Goal: Communication & Community: Connect with others

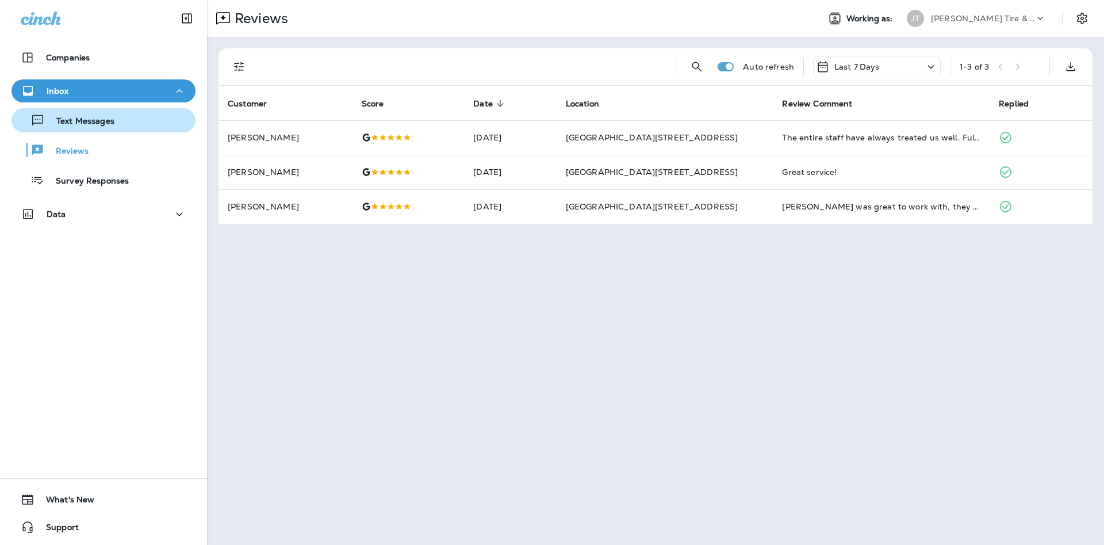
click at [123, 120] on div "Text Messages" at bounding box center [103, 120] width 175 height 17
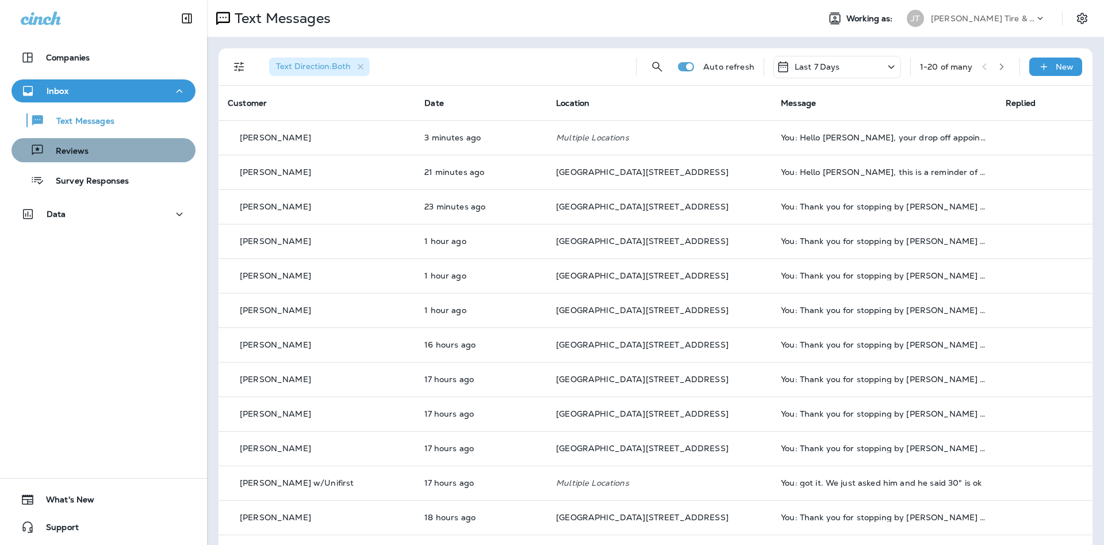
click at [160, 149] on div "Reviews" at bounding box center [103, 150] width 175 height 17
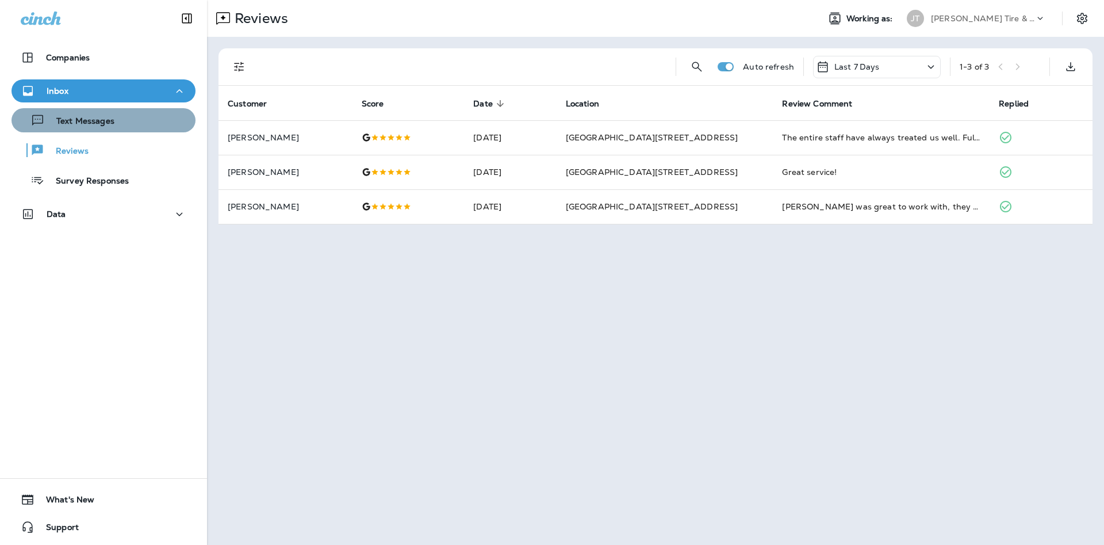
click at [159, 126] on div "Text Messages" at bounding box center [103, 120] width 175 height 17
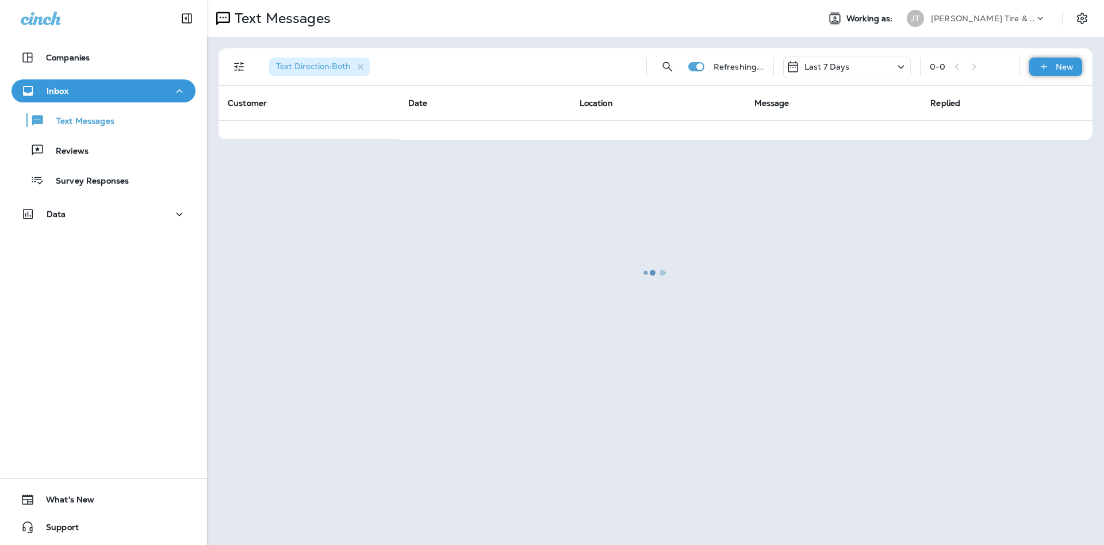
click at [1037, 70] on div "New" at bounding box center [1056, 67] width 53 height 18
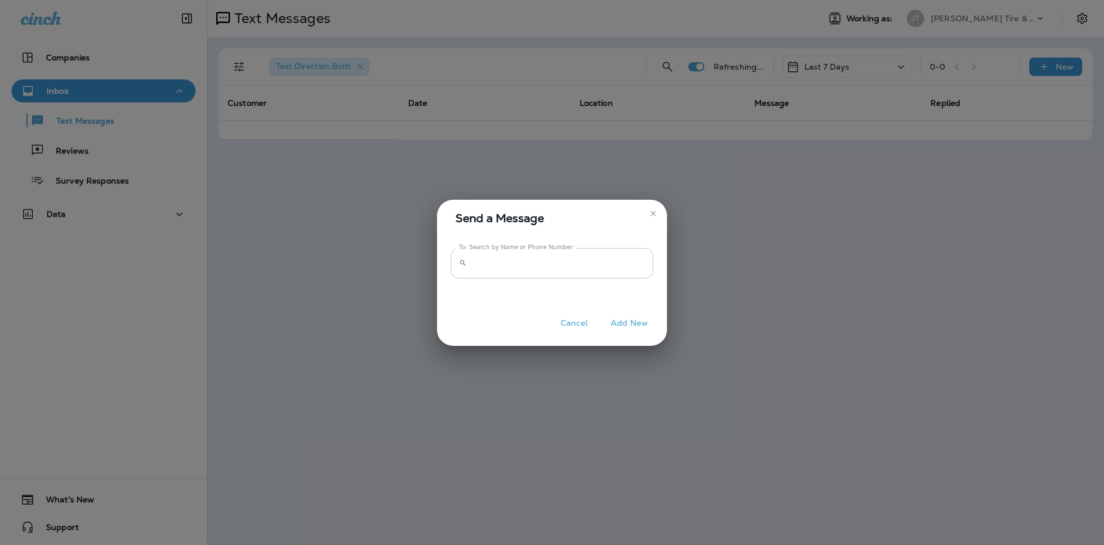
click at [594, 258] on input "To: Search by Name or Phone Number" at bounding box center [563, 263] width 182 height 30
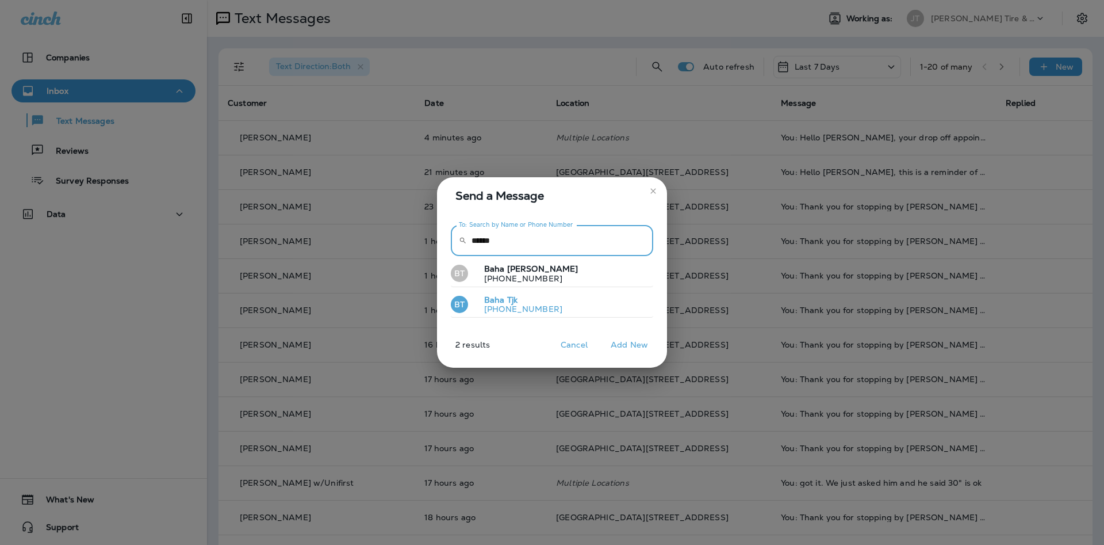
type input "******"
click at [607, 303] on button "BT Baha Tjk [PHONE_NUMBER]" at bounding box center [552, 305] width 202 height 26
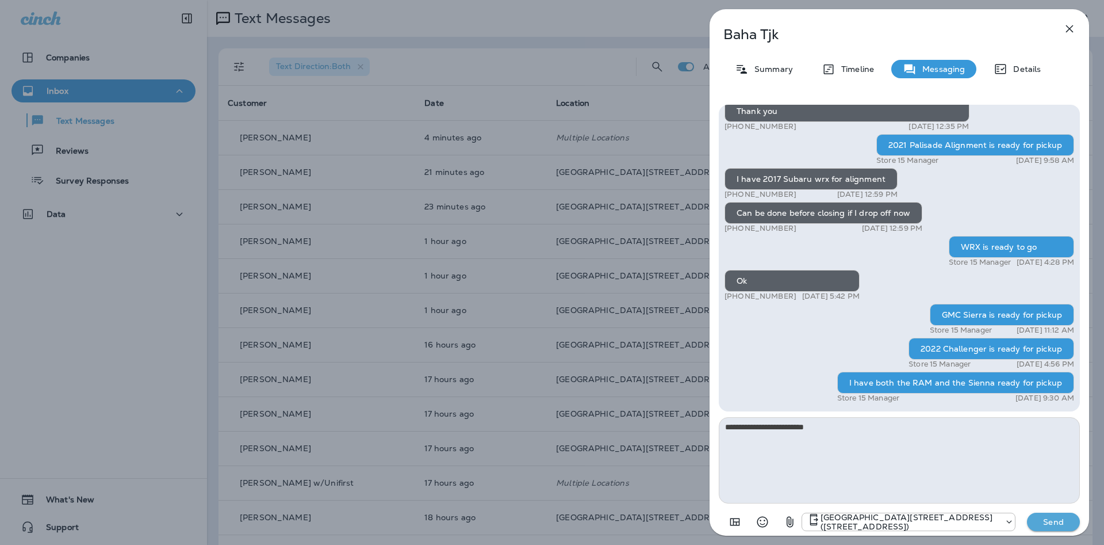
type textarea "**********"
click at [446, 211] on div "Baha Tjk Summary Timeline Messaging Details Hi Baha, it's [PERSON_NAME] at [PER…" at bounding box center [552, 272] width 1104 height 545
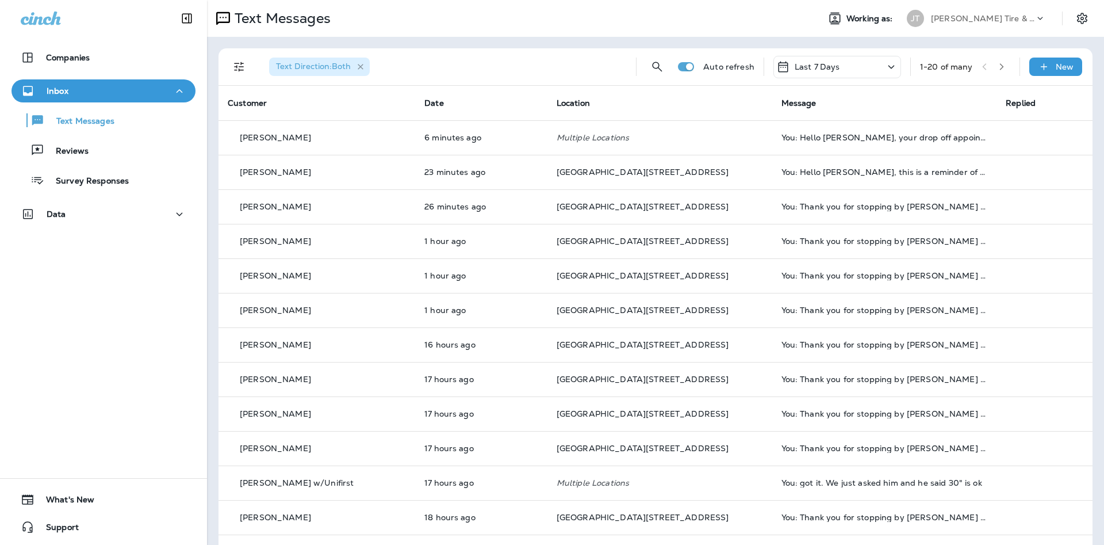
click at [362, 70] on icon "button" at bounding box center [361, 67] width 10 height 10
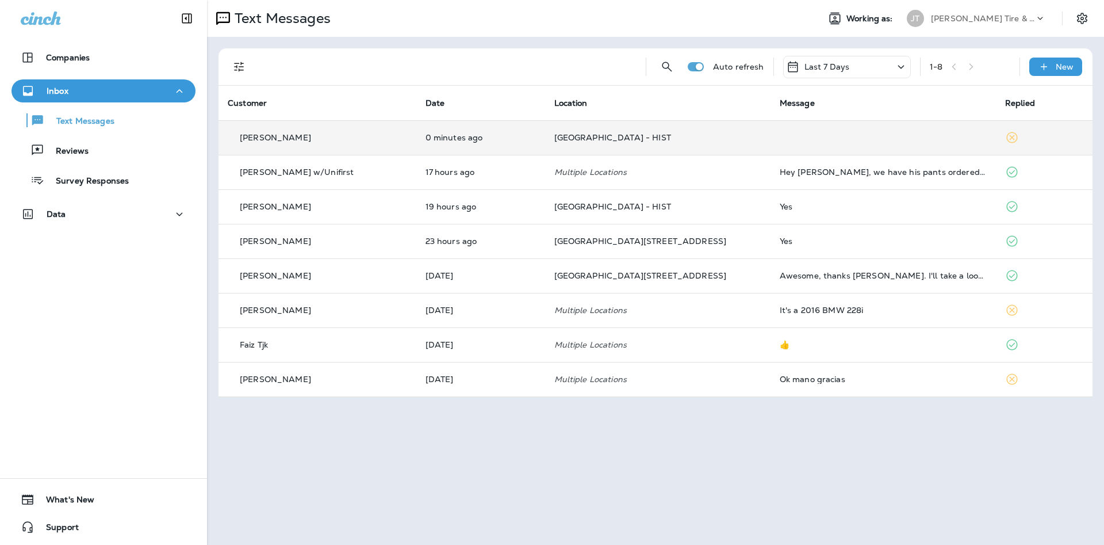
click at [836, 143] on td at bounding box center [883, 137] width 225 height 35
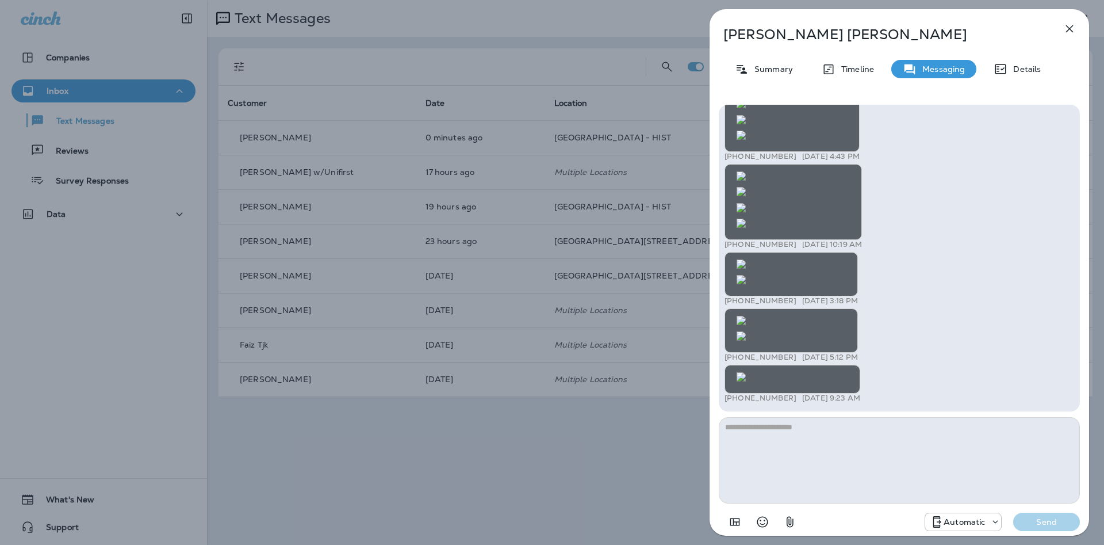
click at [1071, 26] on icon "button" at bounding box center [1070, 29] width 14 height 14
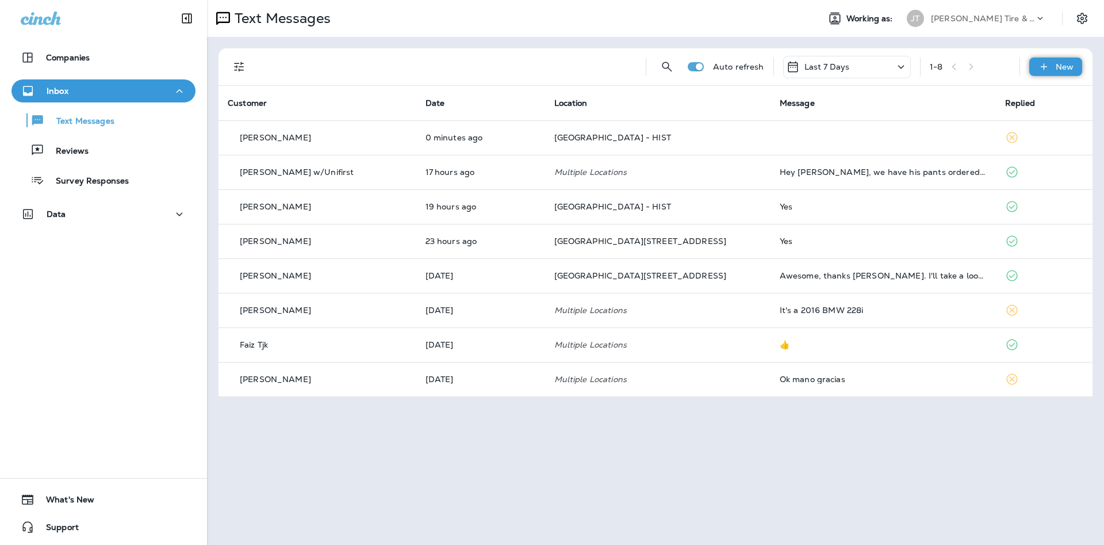
click at [1055, 70] on div "New" at bounding box center [1056, 67] width 53 height 18
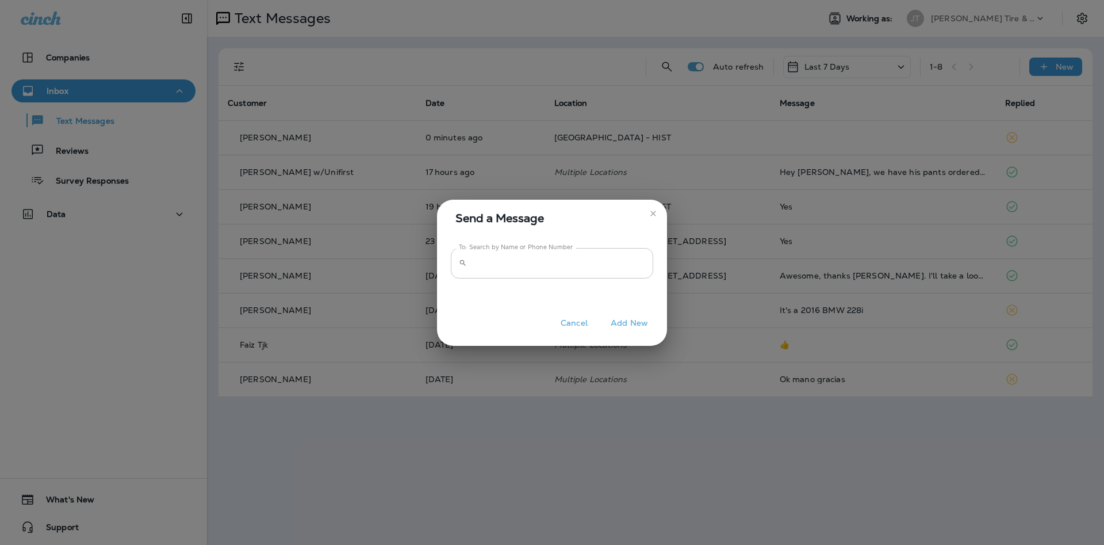
click at [565, 262] on input "To: Search by Name or Phone Number" at bounding box center [563, 263] width 182 height 30
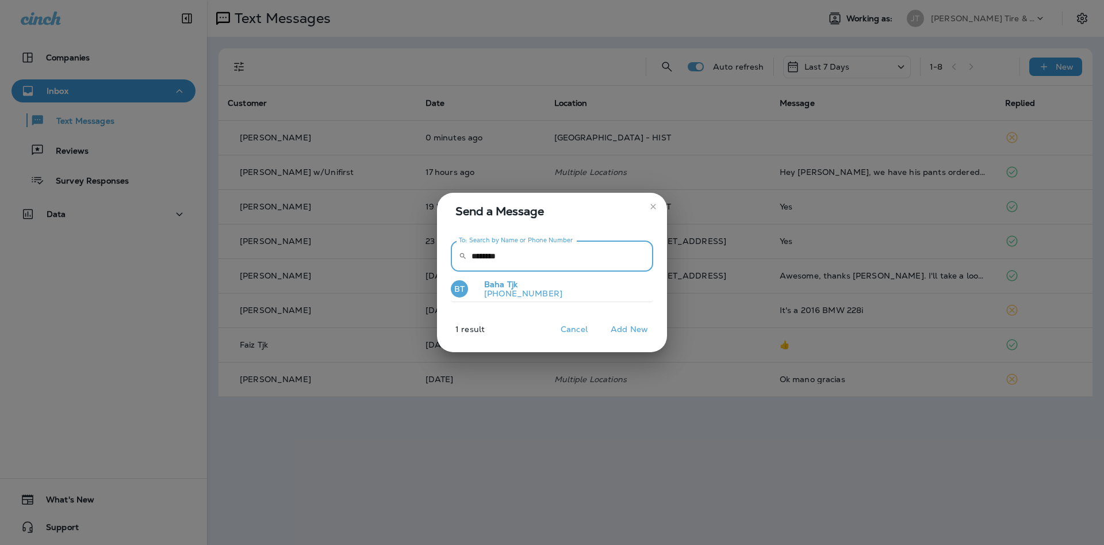
type input "********"
click at [581, 278] on button "BT Baha Tjk [PHONE_NUMBER]" at bounding box center [552, 289] width 202 height 26
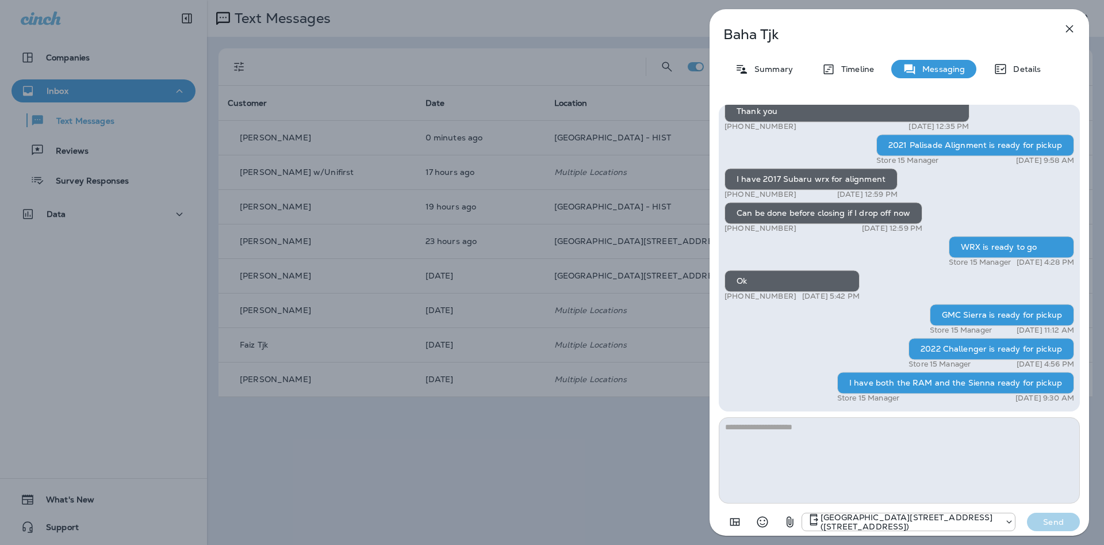
click at [851, 433] on textarea at bounding box center [899, 460] width 361 height 86
click at [521, 374] on div "Baha Tjk Summary Timeline Messaging Details Hi Baha, it's [PERSON_NAME] at [PER…" at bounding box center [552, 272] width 1104 height 545
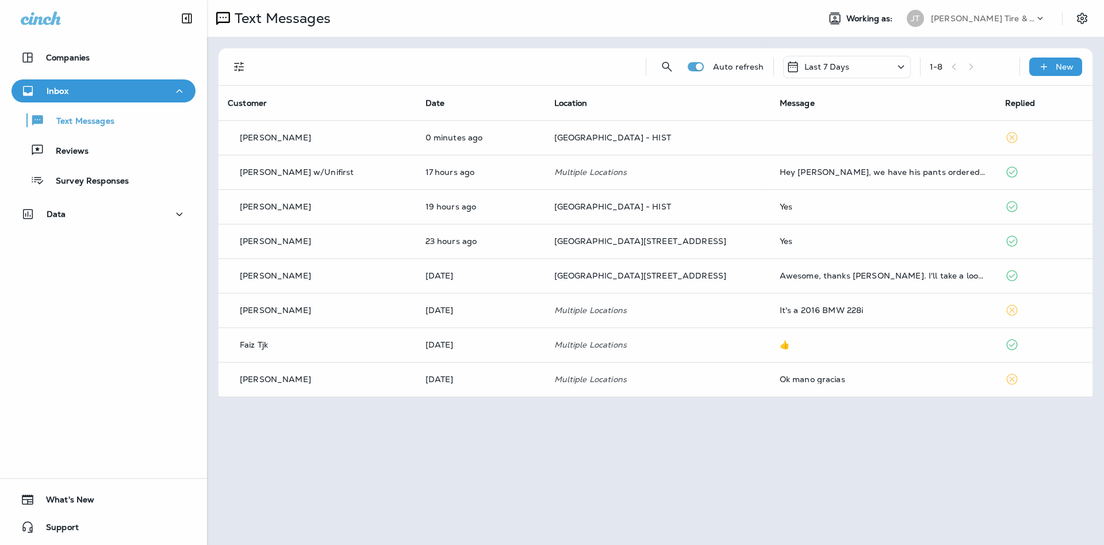
click at [568, 127] on div at bounding box center [552, 272] width 1104 height 545
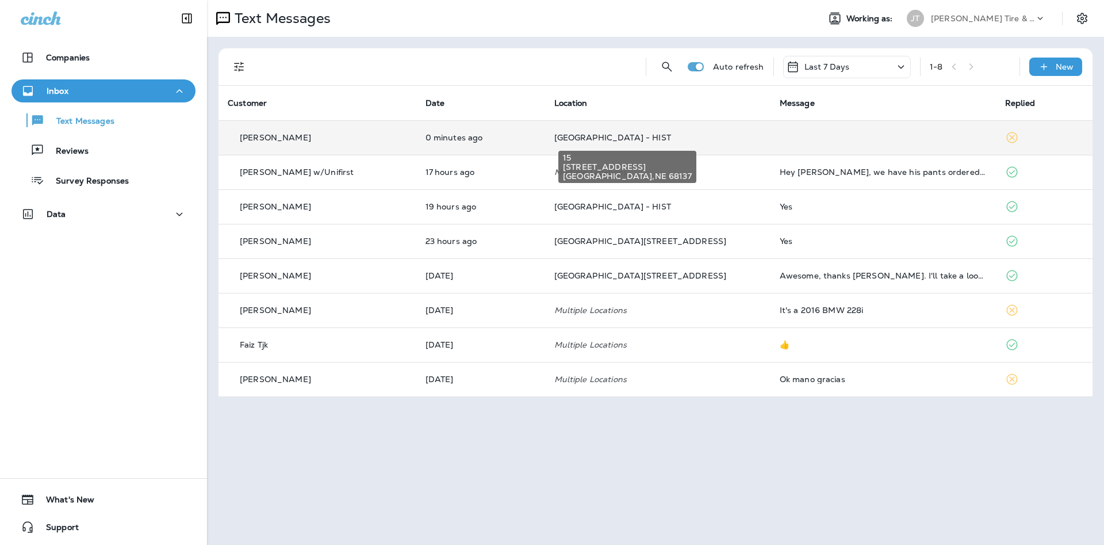
click at [580, 133] on span "[GEOGRAPHIC_DATA] - HIST" at bounding box center [613, 137] width 117 height 10
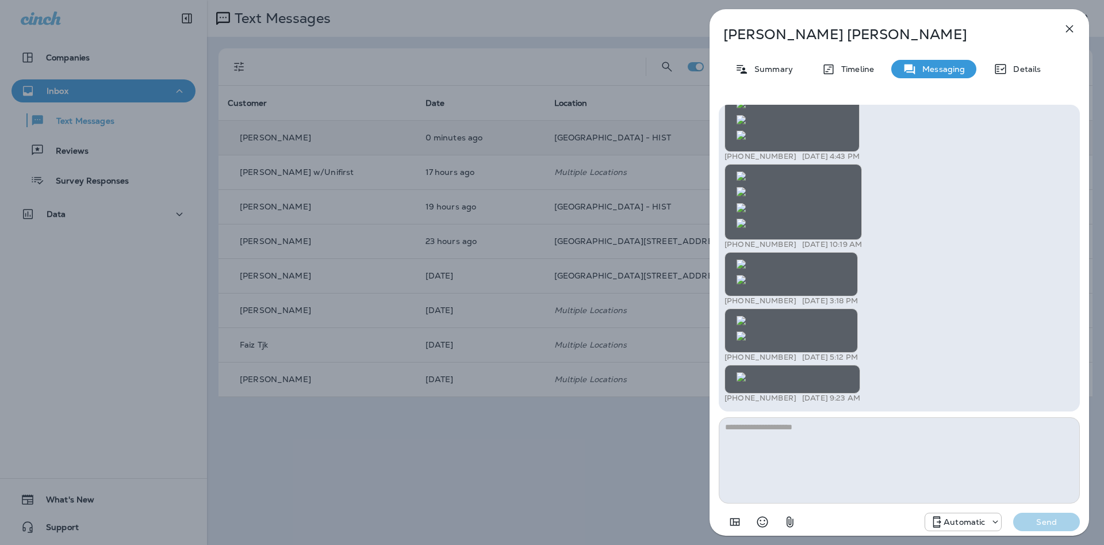
click at [1068, 34] on icon "button" at bounding box center [1070, 29] width 14 height 14
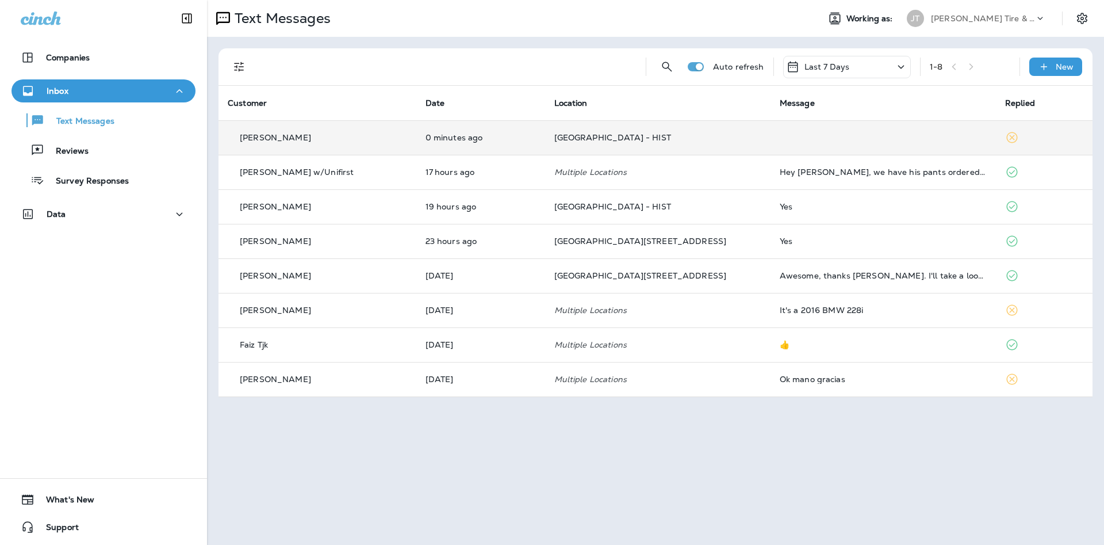
click at [871, 145] on td at bounding box center [883, 137] width 225 height 35
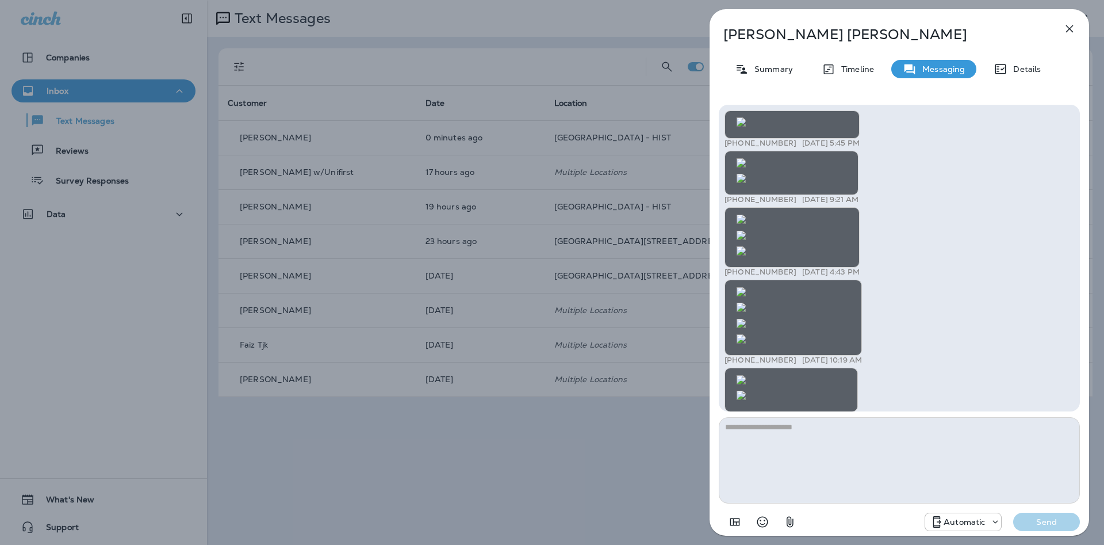
scroll to position [-2547, 0]
click at [1075, 26] on icon "button" at bounding box center [1070, 29] width 14 height 14
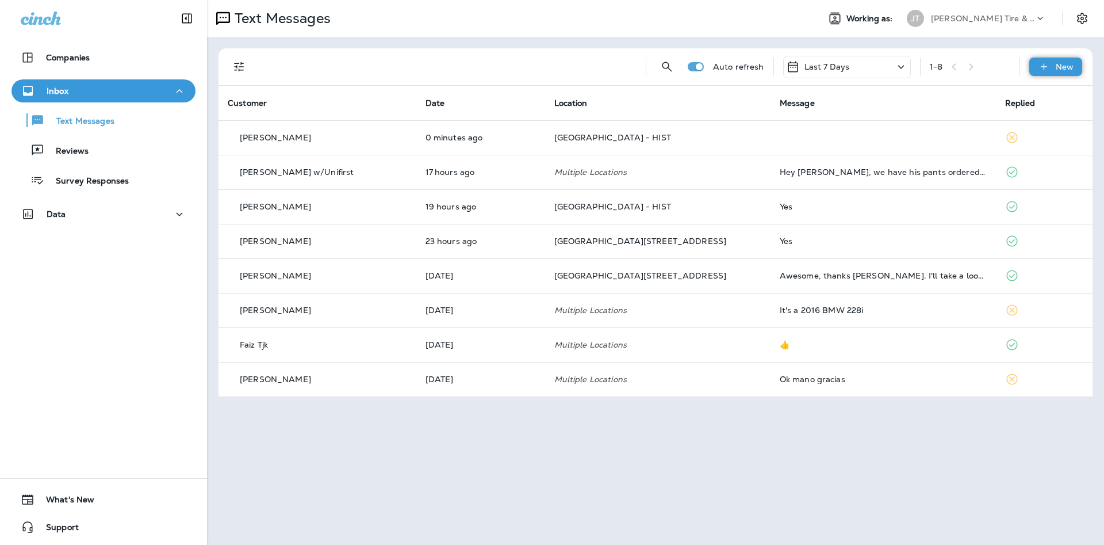
click at [1065, 67] on p "New" at bounding box center [1065, 66] width 18 height 9
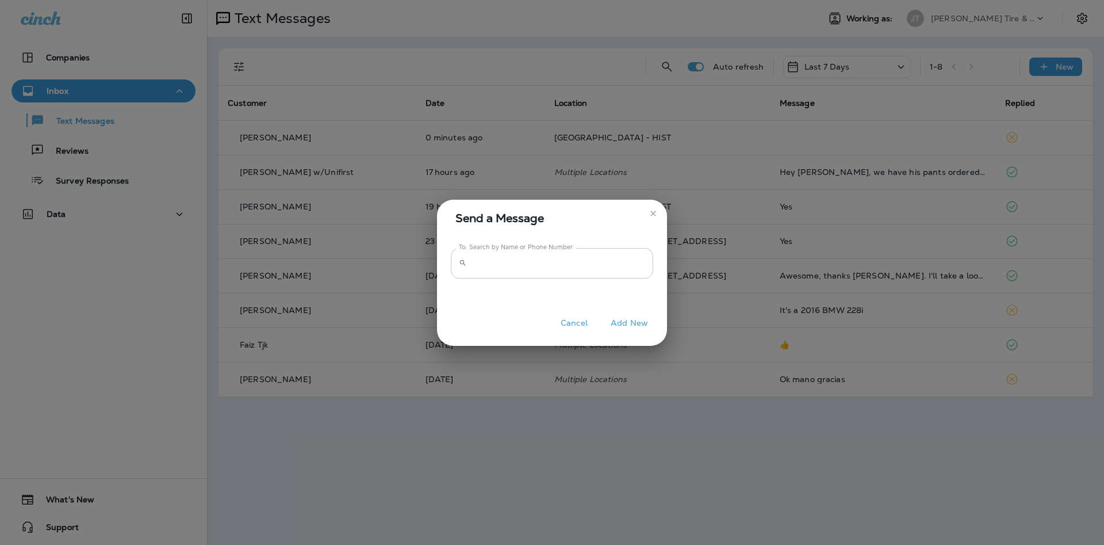
click at [512, 259] on input "To: Search by Name or Phone Number" at bounding box center [563, 263] width 182 height 30
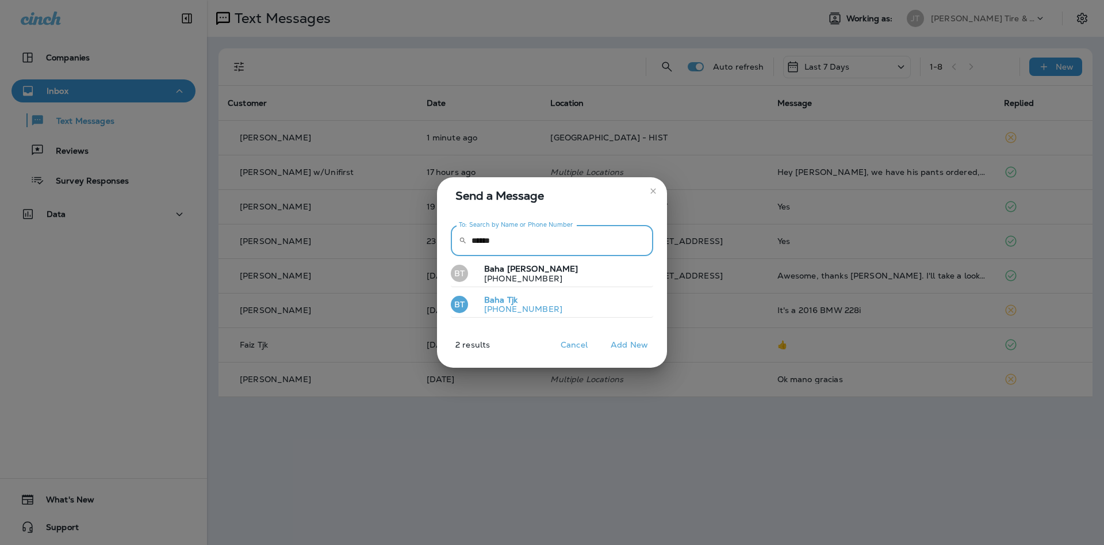
type input "******"
click at [540, 294] on button "BT Baha Tjk [PHONE_NUMBER]" at bounding box center [552, 305] width 202 height 26
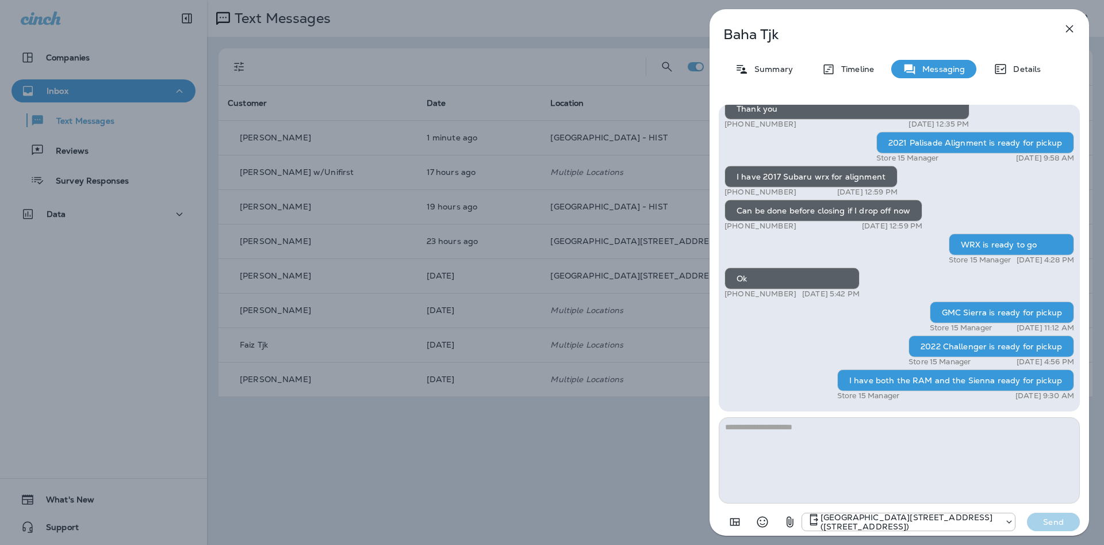
click at [920, 448] on textarea at bounding box center [899, 460] width 361 height 86
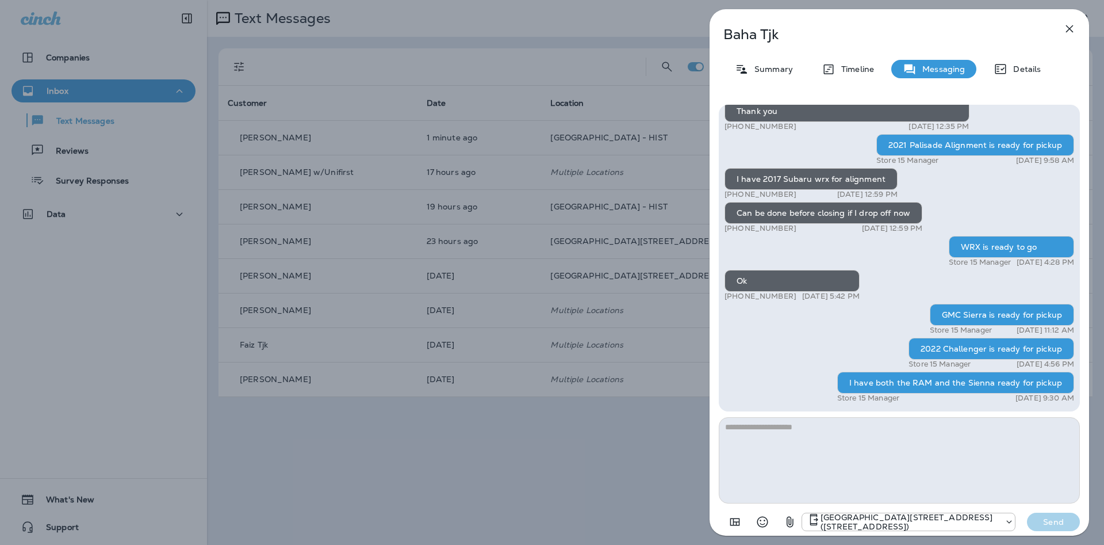
click at [788, 525] on icon "button" at bounding box center [790, 522] width 14 height 14
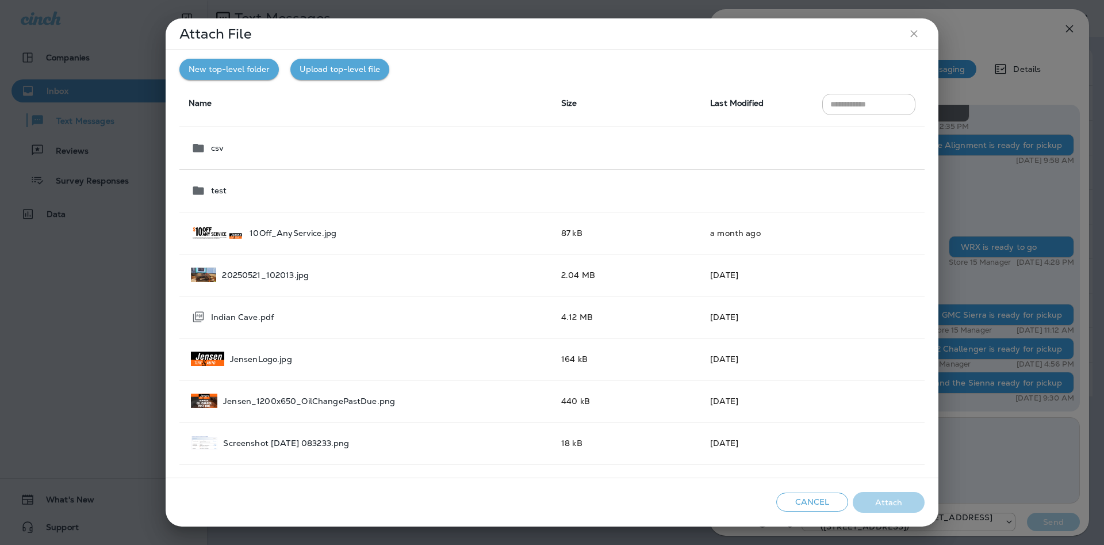
click at [593, 500] on div "Cancel Attach" at bounding box center [552, 502] width 773 height 49
click at [365, 74] on button "Upload top-level file" at bounding box center [340, 69] width 99 height 21
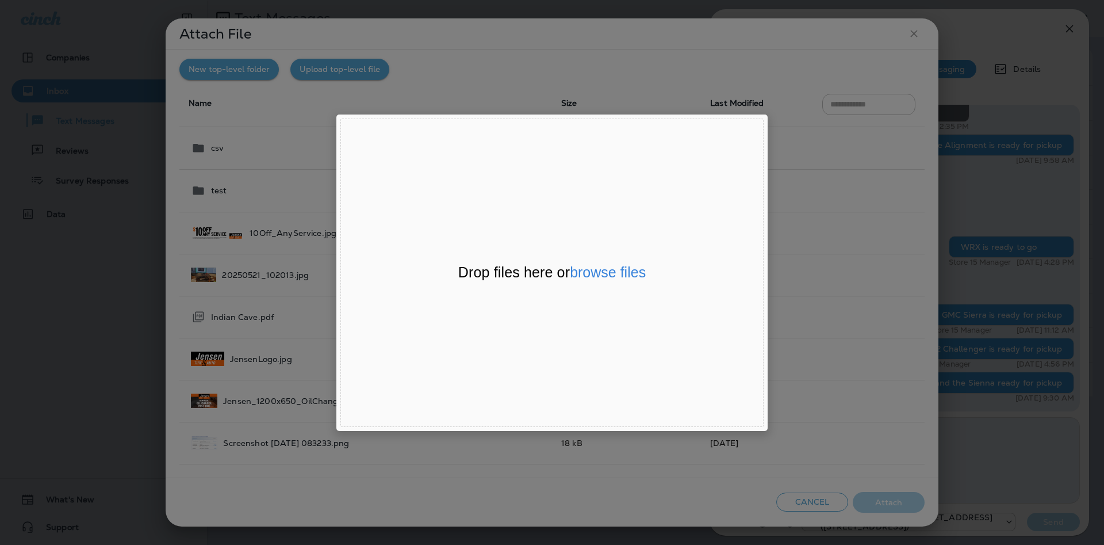
click at [625, 287] on div "Drop files here or browse files Powered by Uppy" at bounding box center [552, 273] width 423 height 308
click at [619, 282] on div "Drop files here or browse files Powered by Uppy" at bounding box center [552, 273] width 423 height 308
click at [617, 280] on button "browse files" at bounding box center [608, 272] width 76 height 15
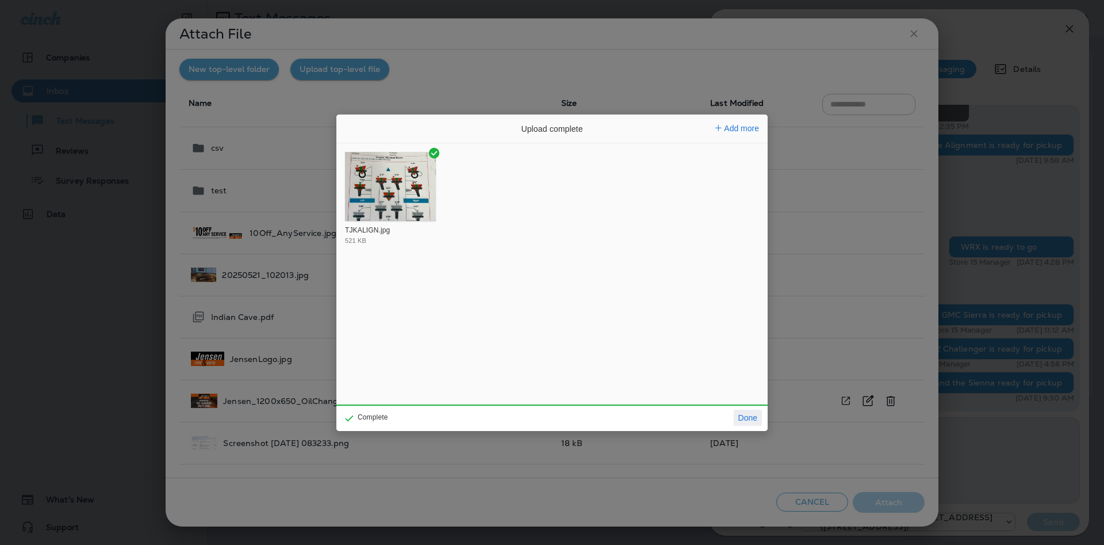
click at [750, 418] on button "Done" at bounding box center [748, 418] width 28 height 16
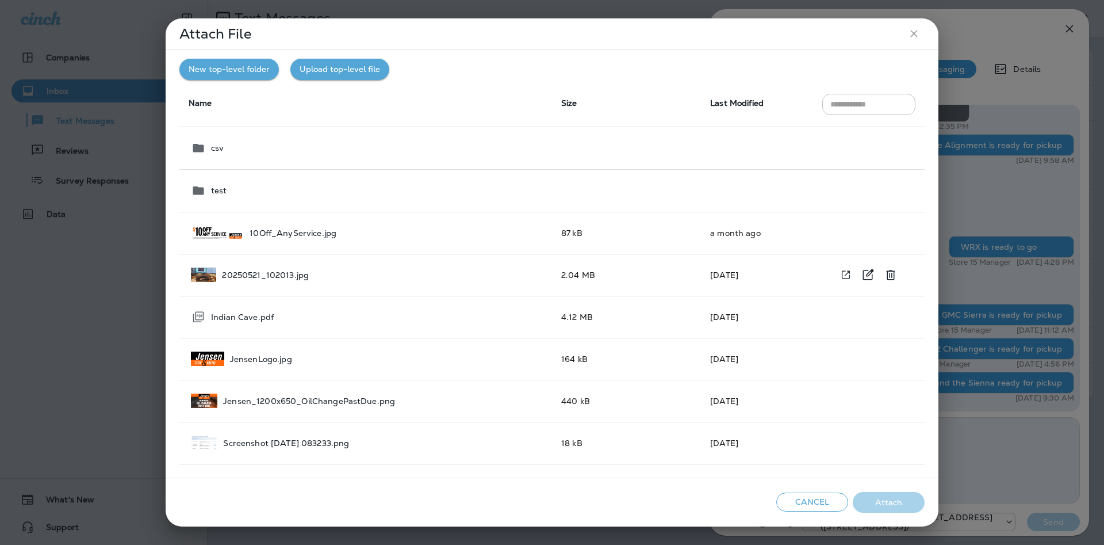
scroll to position [122, 0]
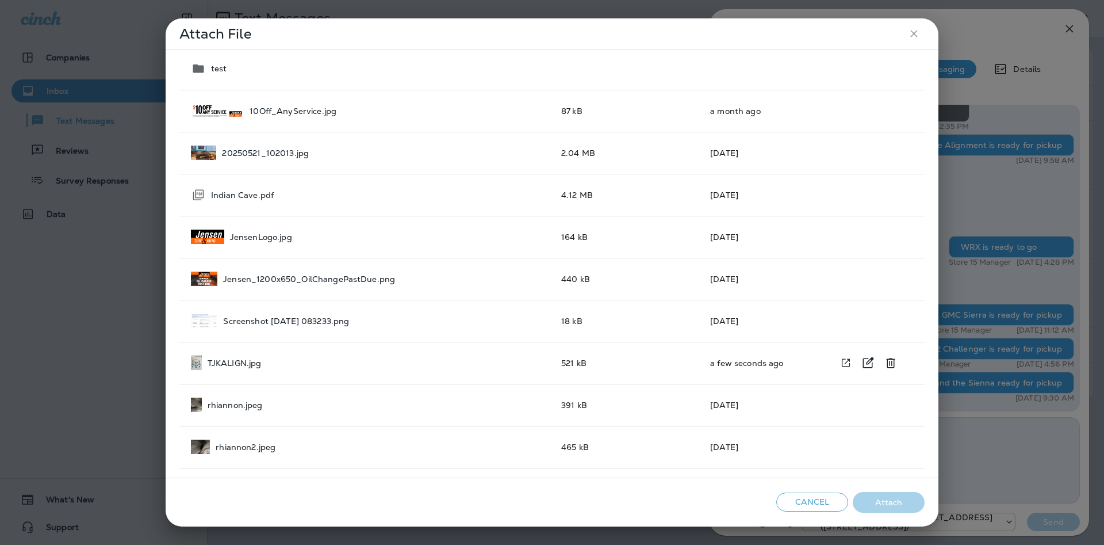
click at [312, 362] on div "TJKALIGN.jpg" at bounding box center [367, 363] width 352 height 14
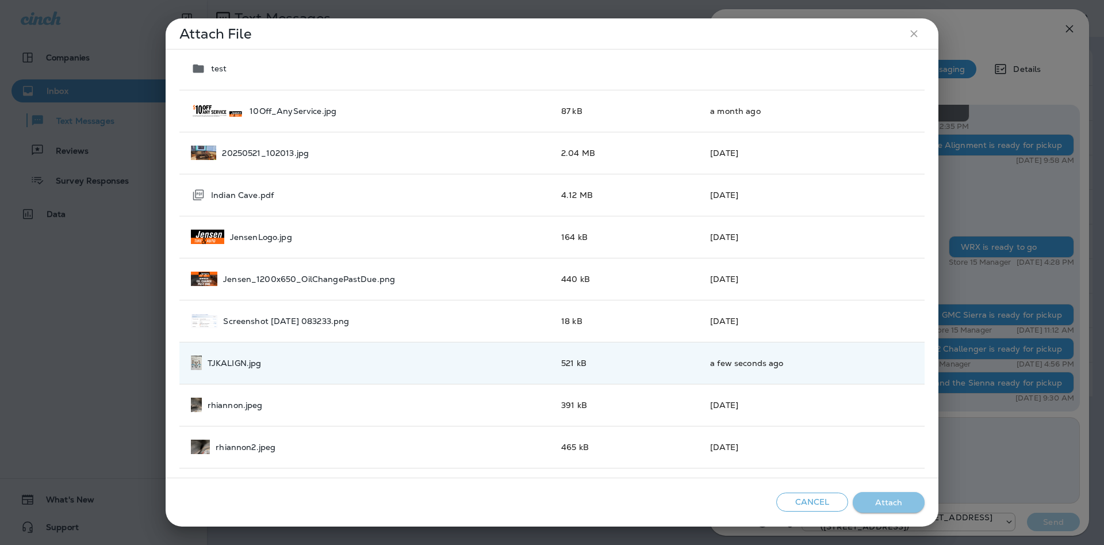
click at [868, 502] on button "Attach" at bounding box center [889, 502] width 72 height 21
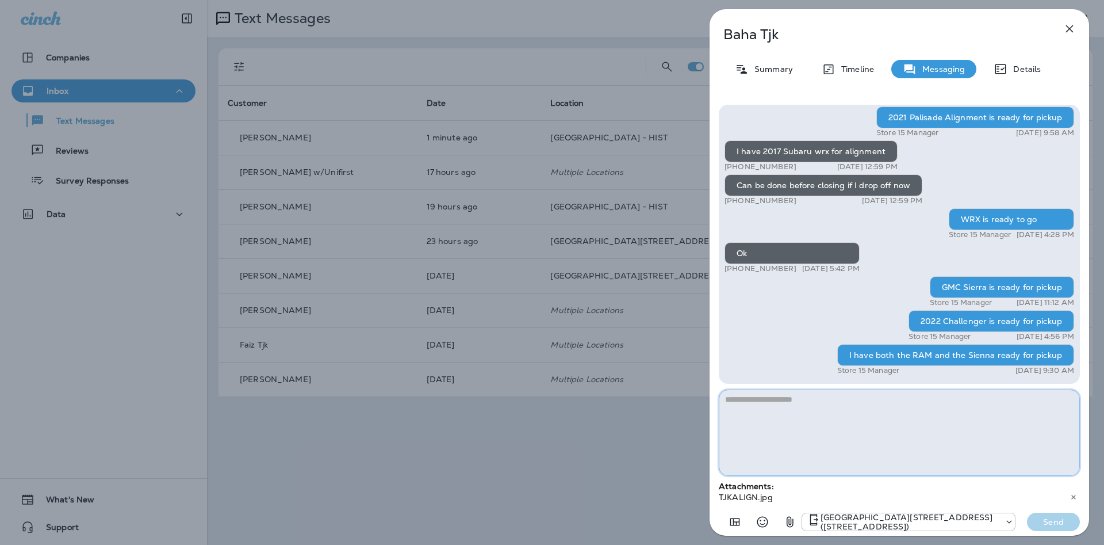
click at [857, 428] on textarea at bounding box center [899, 432] width 361 height 86
type textarea "*"
type textarea "**********"
click at [1033, 519] on p "Send" at bounding box center [1054, 522] width 48 height 10
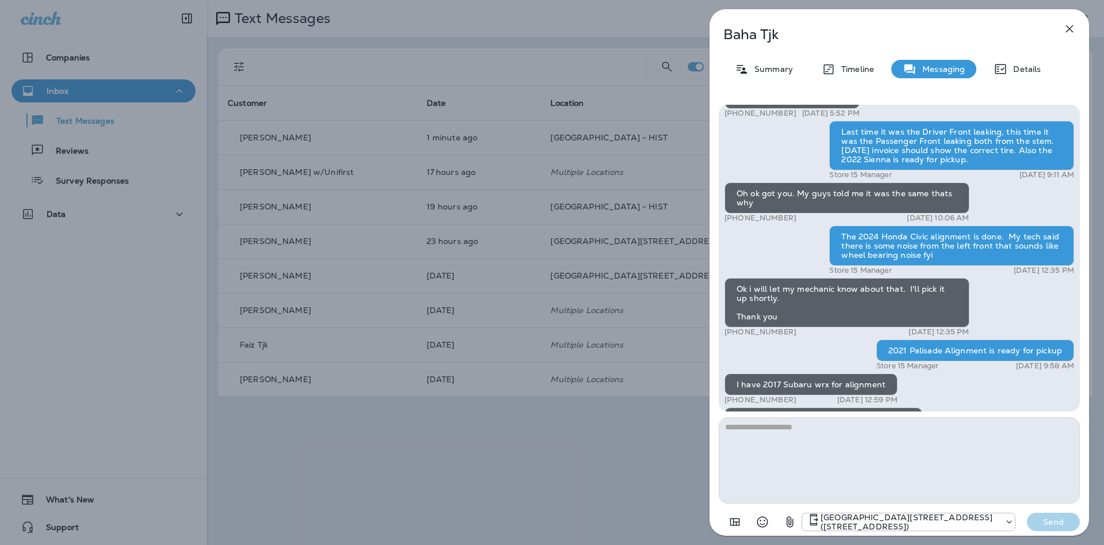
scroll to position [0, 0]
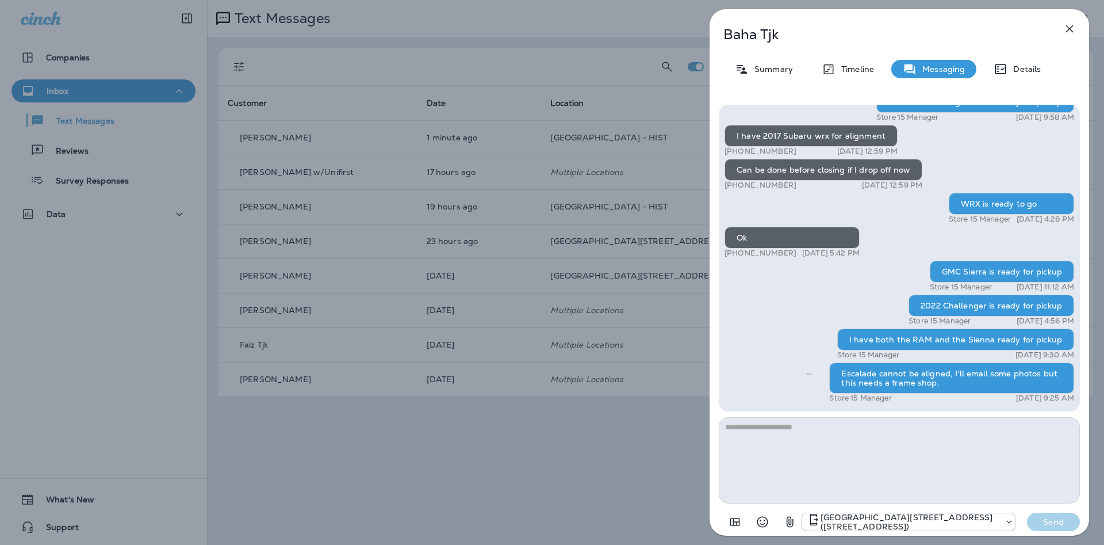
click at [793, 522] on icon "button" at bounding box center [790, 522] width 14 height 14
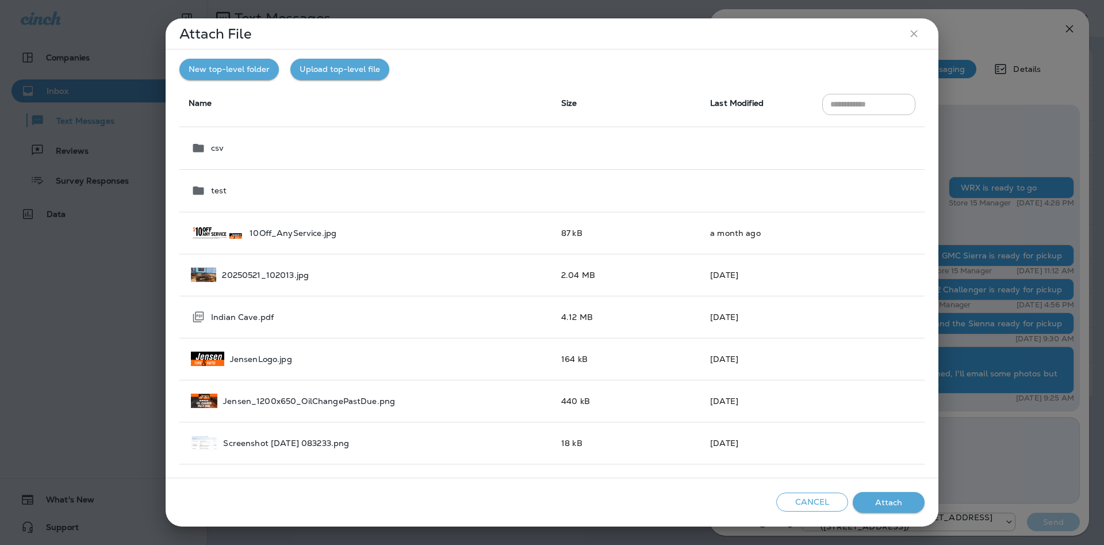
click at [816, 504] on button "Cancel" at bounding box center [813, 501] width 72 height 19
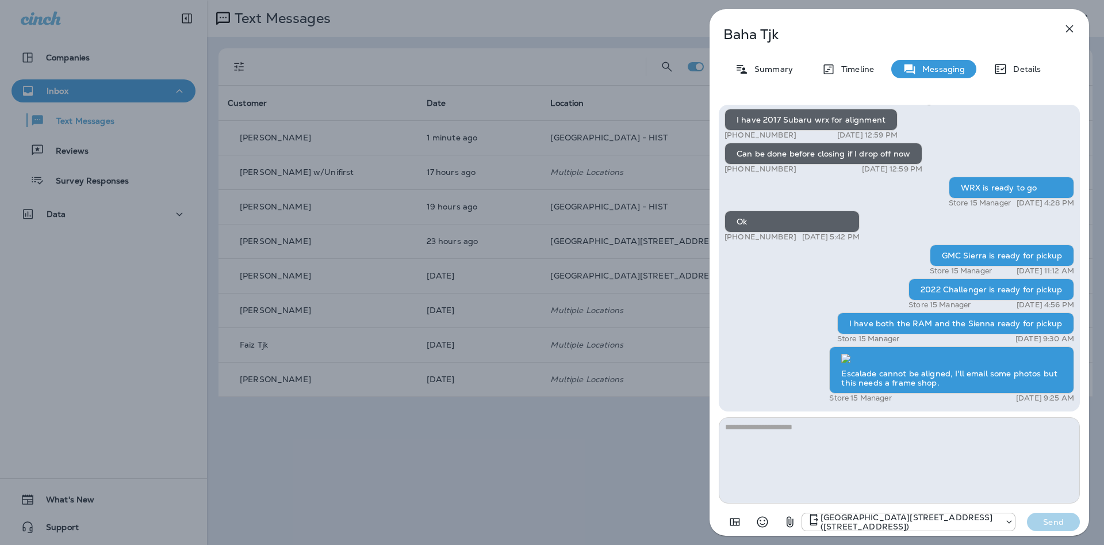
click at [1065, 28] on icon "button" at bounding box center [1070, 29] width 14 height 14
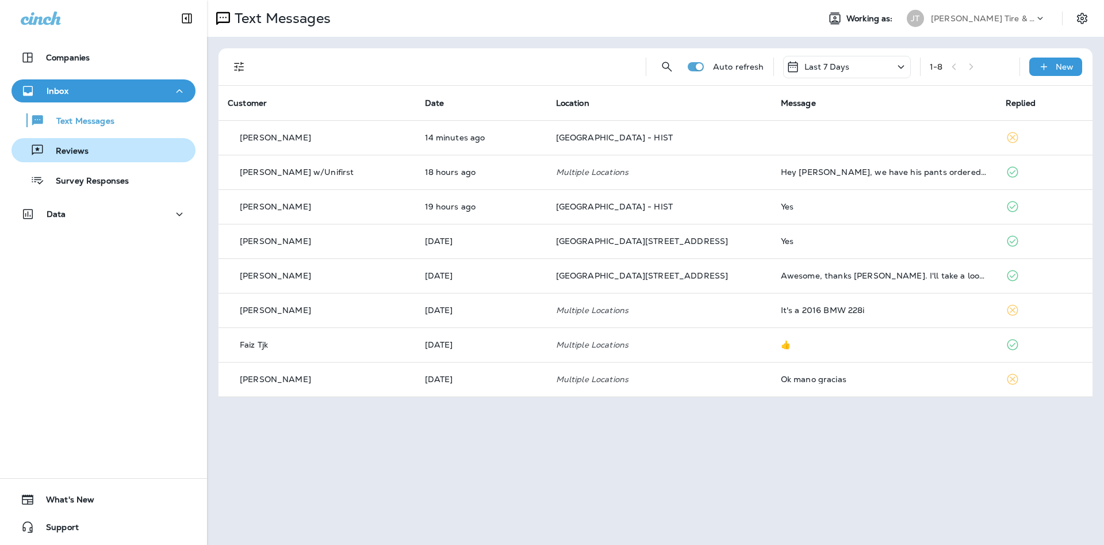
click at [131, 150] on div "Reviews" at bounding box center [103, 150] width 175 height 17
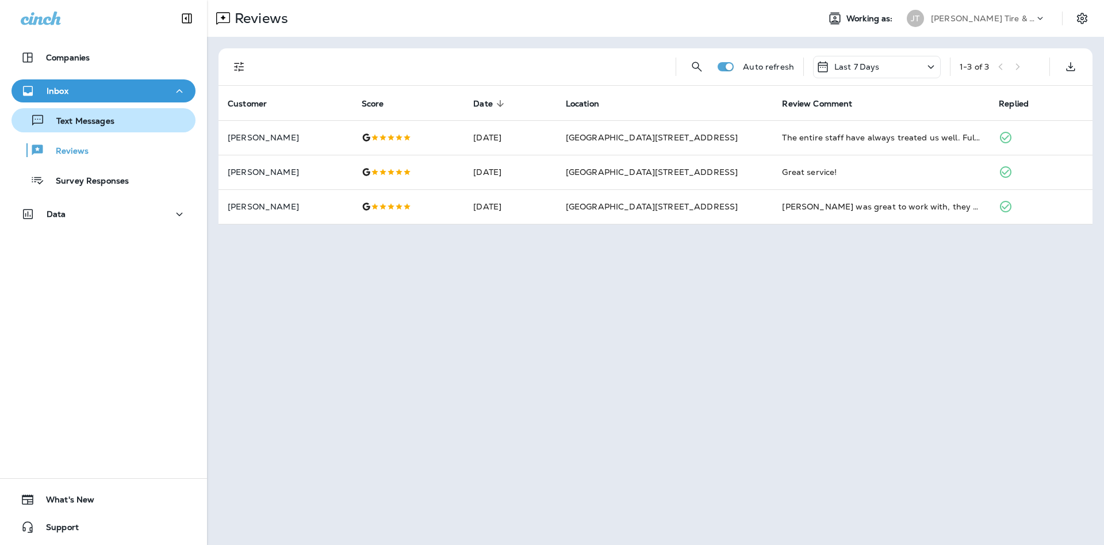
click at [142, 112] on div "Text Messages" at bounding box center [103, 120] width 175 height 17
